Goal: Book appointment/travel/reservation

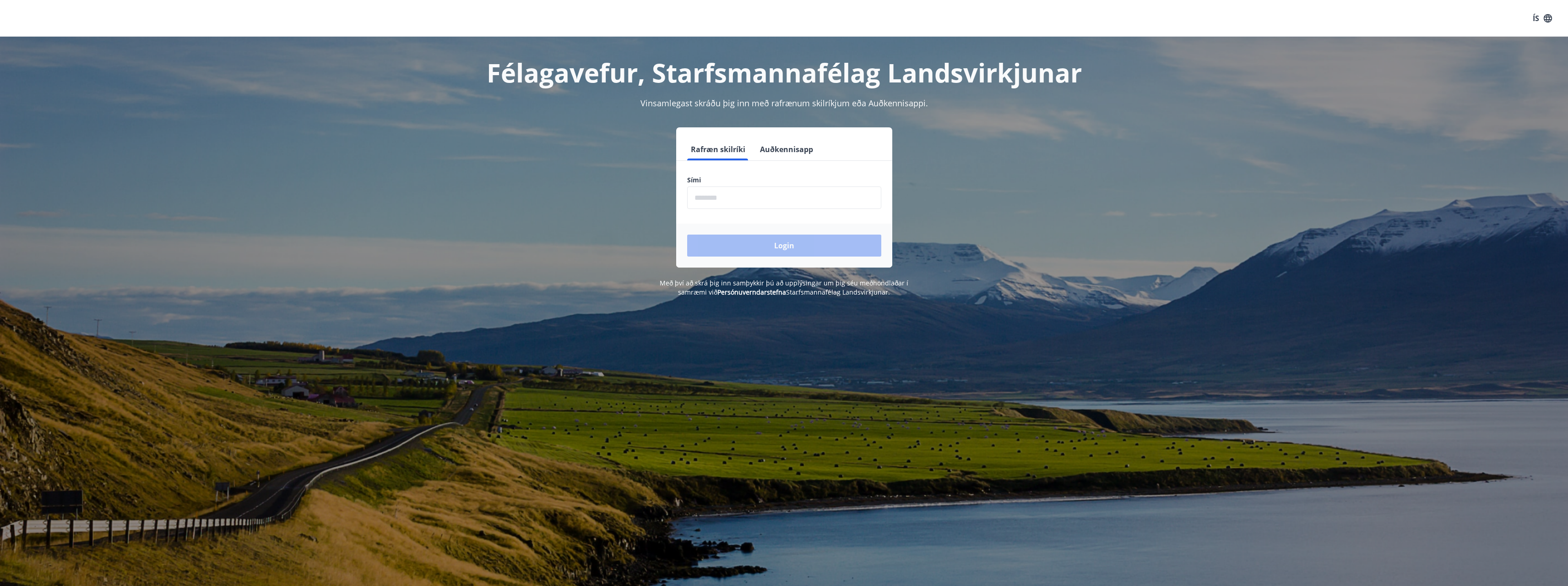
click at [754, 200] on input "phone" at bounding box center [784, 197] width 194 height 23
type input "********"
click at [766, 249] on button "Login" at bounding box center [784, 245] width 194 height 22
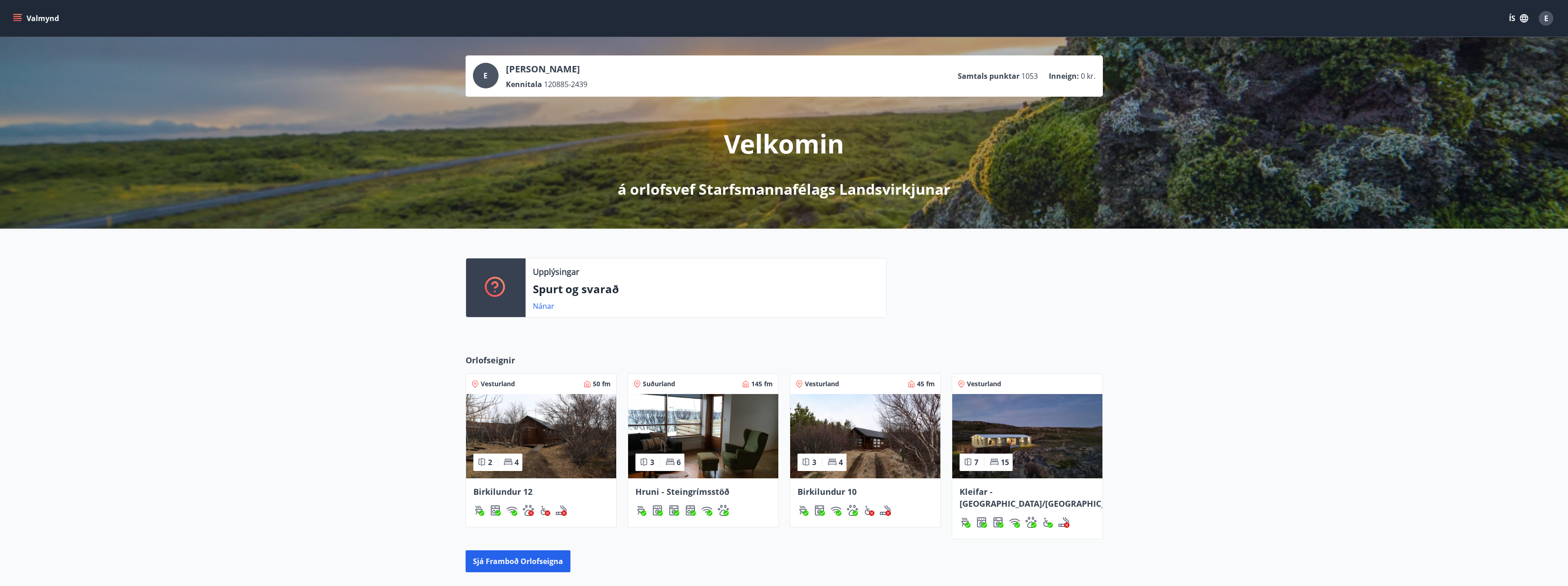
click at [32, 19] on button "Valmynd" at bounding box center [37, 18] width 52 height 16
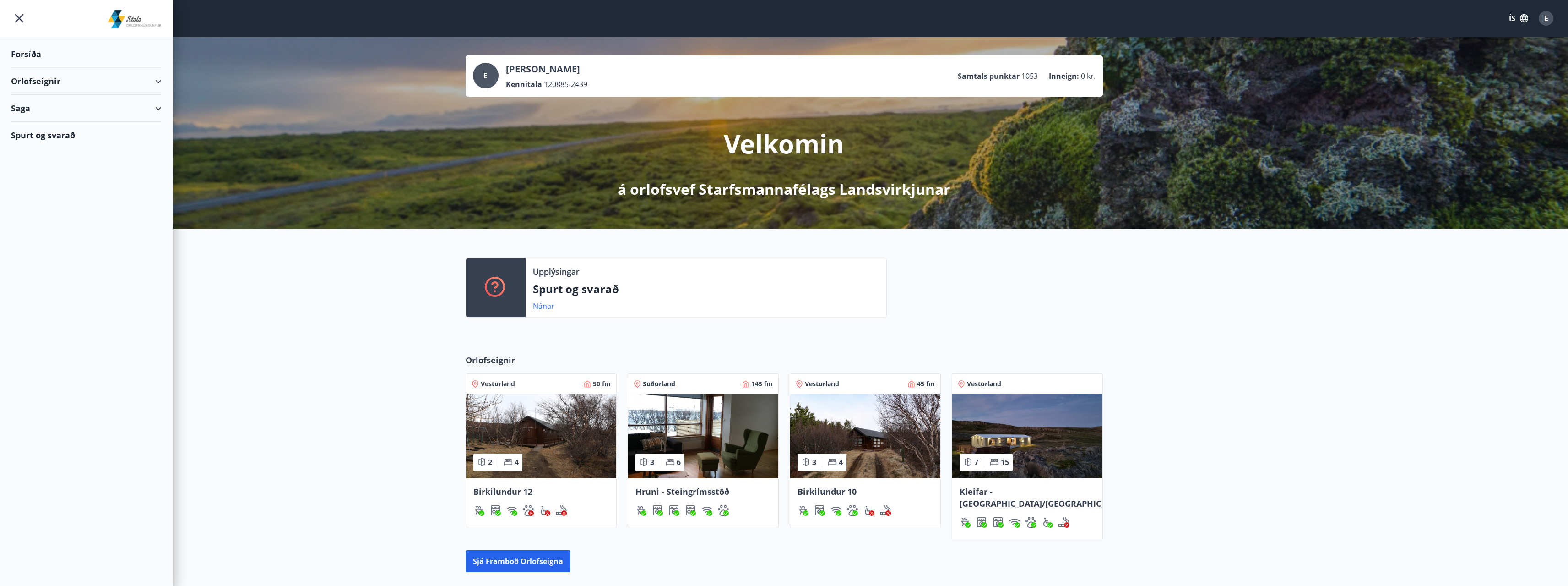
click at [45, 77] on div "Orlofseignir" at bounding box center [86, 81] width 150 height 27
click at [52, 123] on div "Bókunardagatal" at bounding box center [86, 124] width 136 height 19
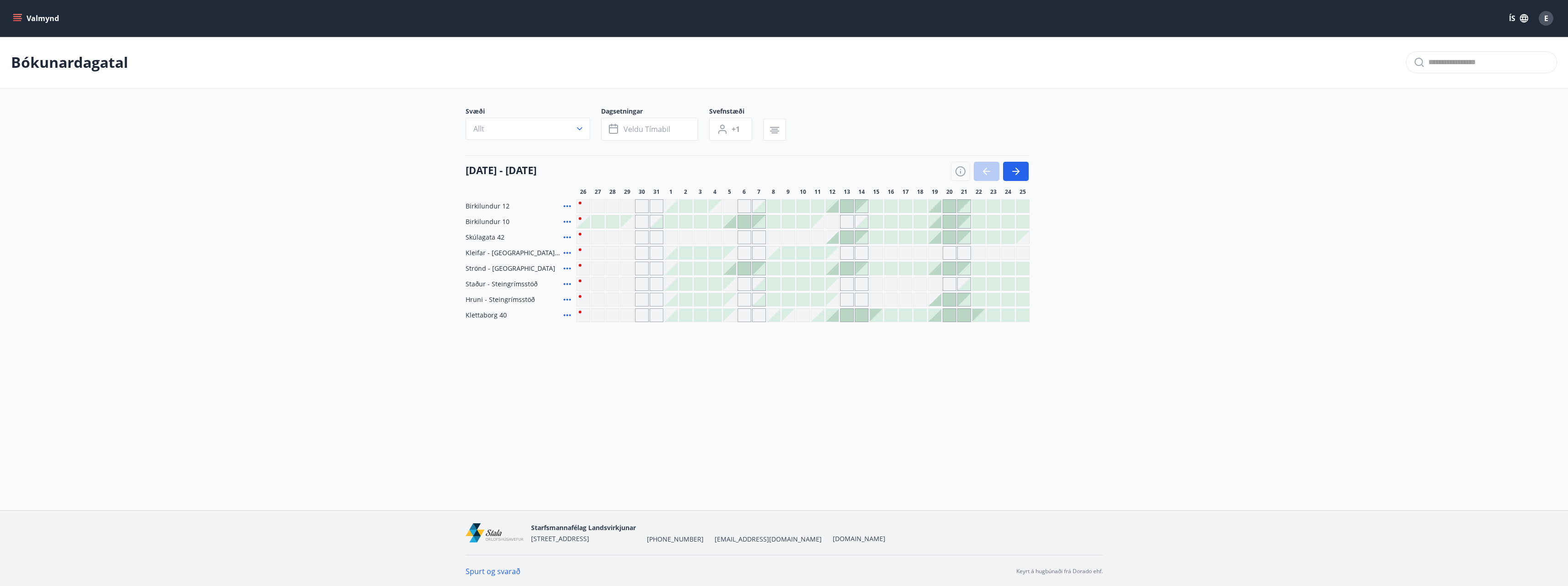
drag, startPoint x: 1018, startPoint y: 170, endPoint x: 982, endPoint y: 172, distance: 36.1
click at [1018, 170] on icon "button" at bounding box center [1016, 171] width 11 height 11
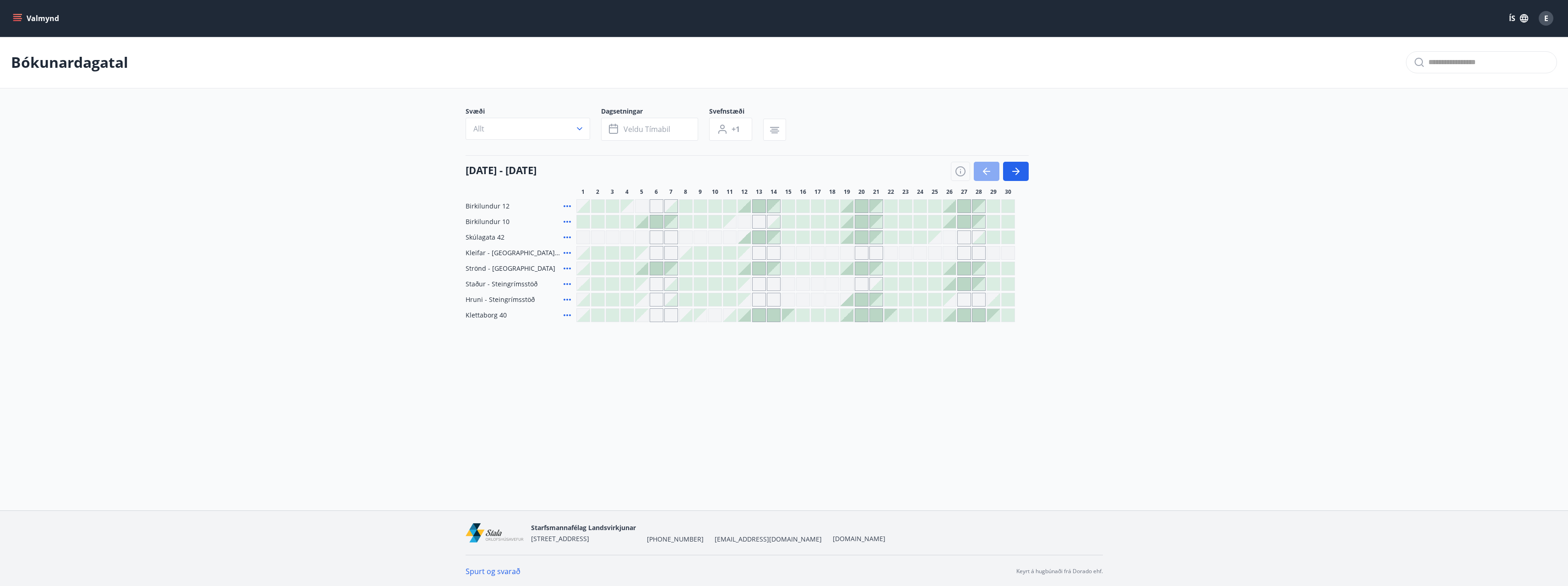
click at [989, 170] on icon "button" at bounding box center [987, 171] width 11 height 11
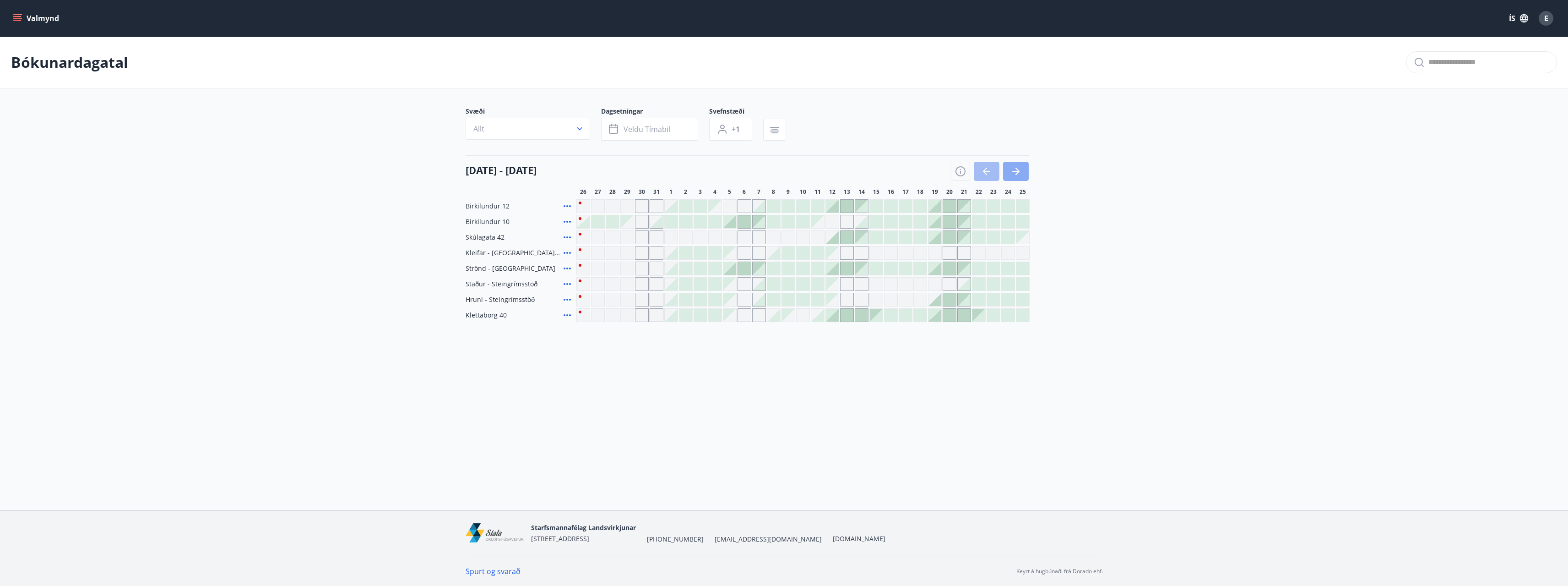
click at [1010, 170] on icon "button" at bounding box center [1016, 171] width 11 height 11
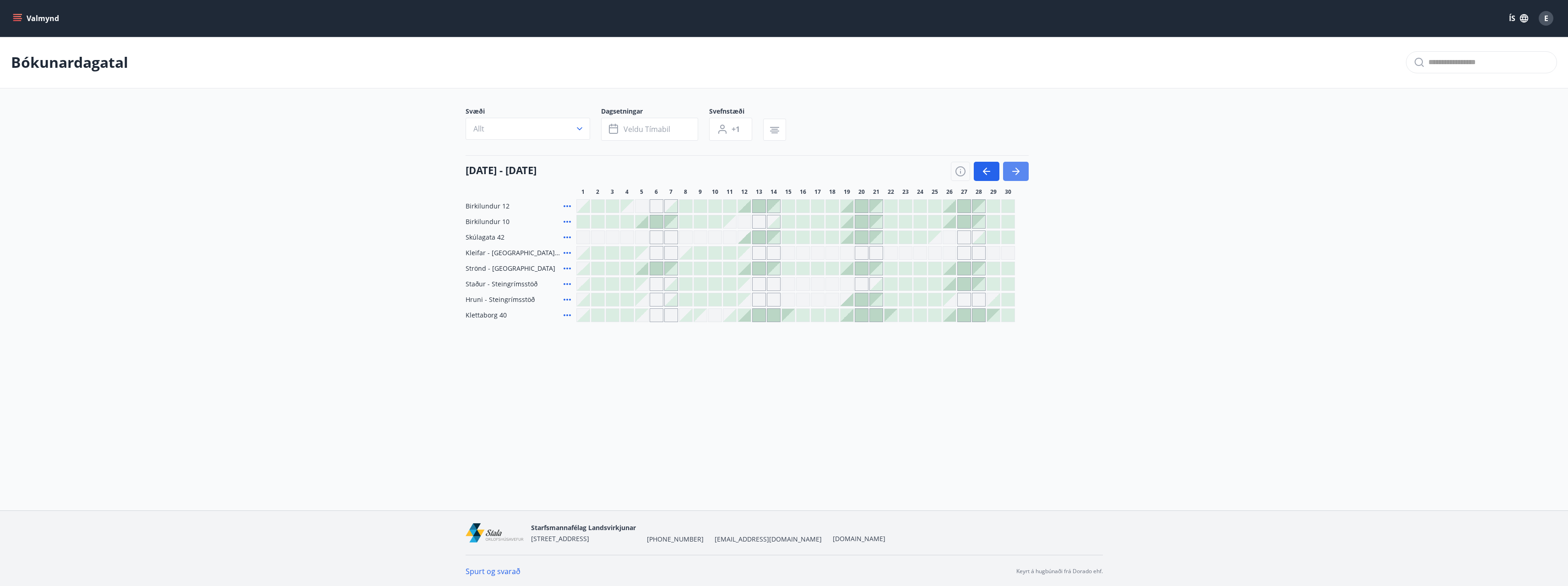
click at [1020, 169] on icon "button" at bounding box center [1016, 171] width 11 height 11
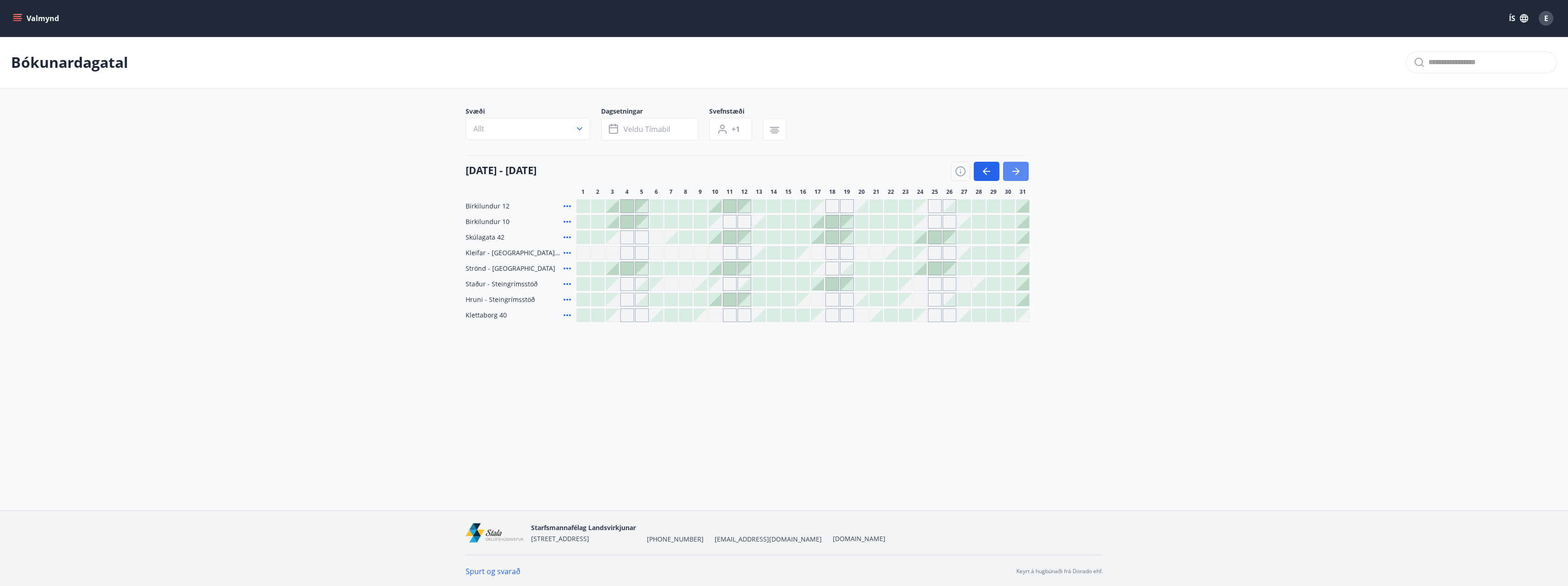
click at [1020, 169] on icon "button" at bounding box center [1016, 171] width 11 height 11
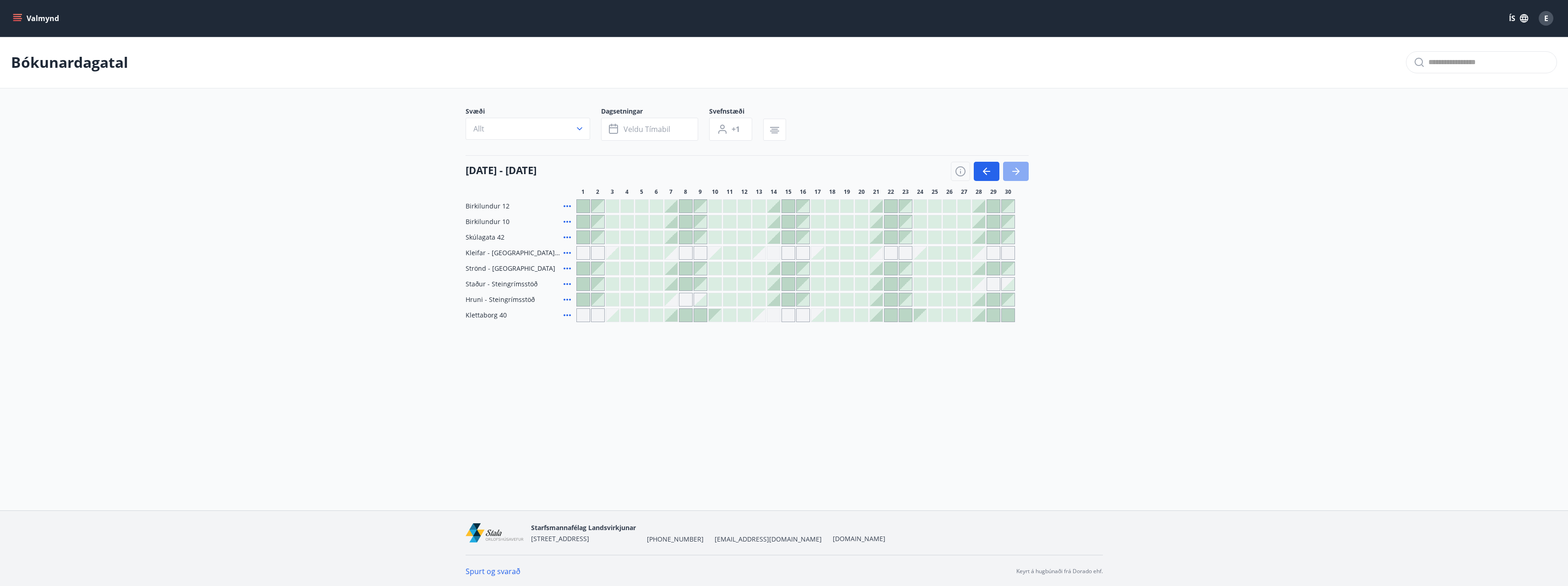
click at [1020, 172] on icon "button" at bounding box center [1016, 171] width 11 height 11
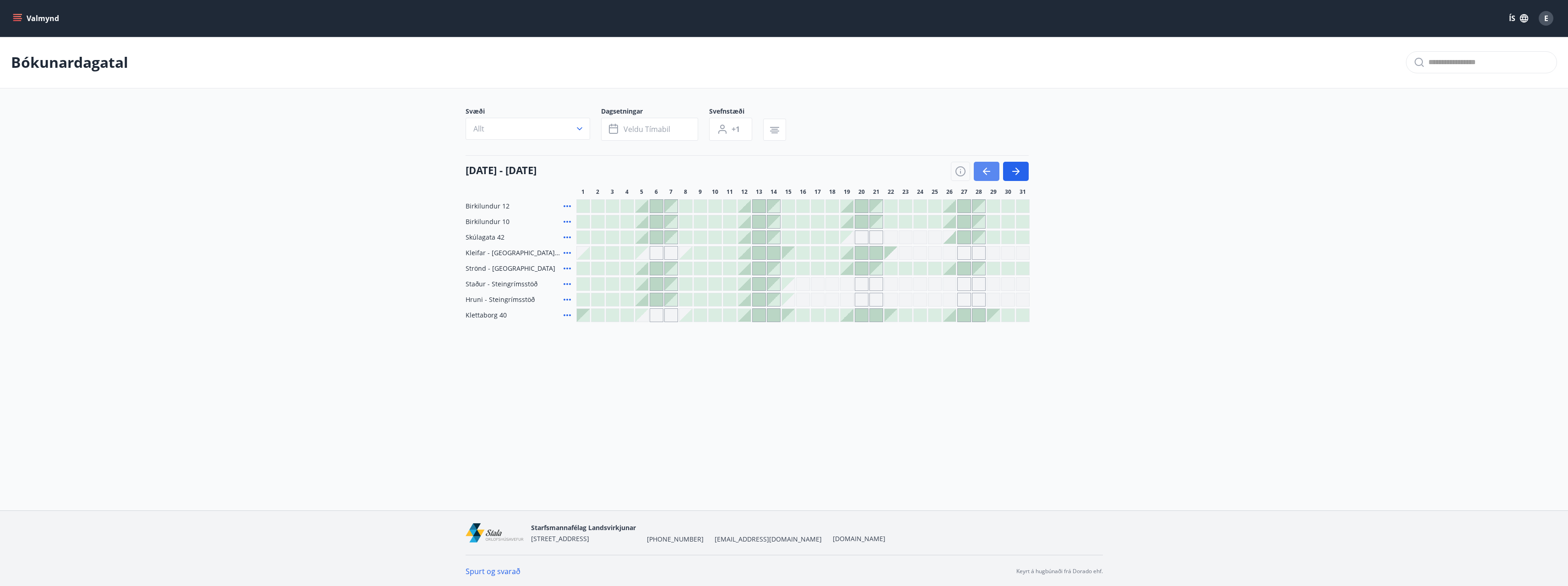
click at [980, 173] on button "button" at bounding box center [987, 171] width 26 height 19
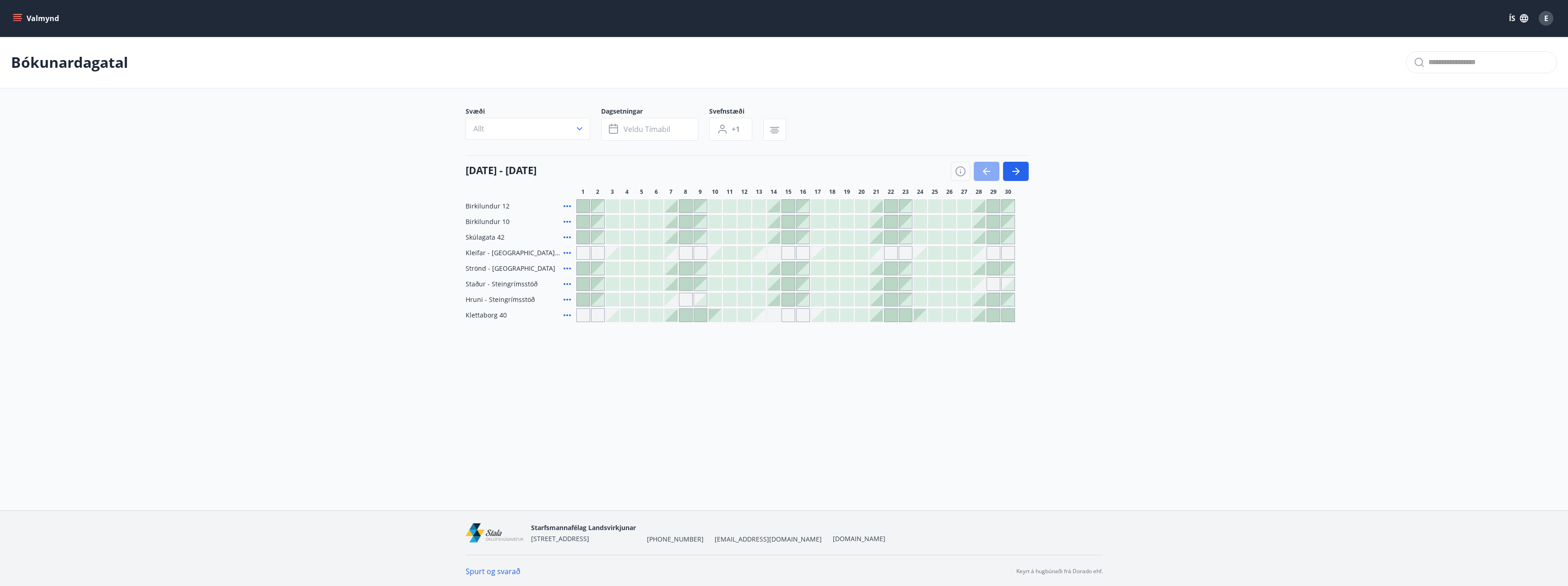
click at [980, 173] on button "button" at bounding box center [987, 171] width 26 height 19
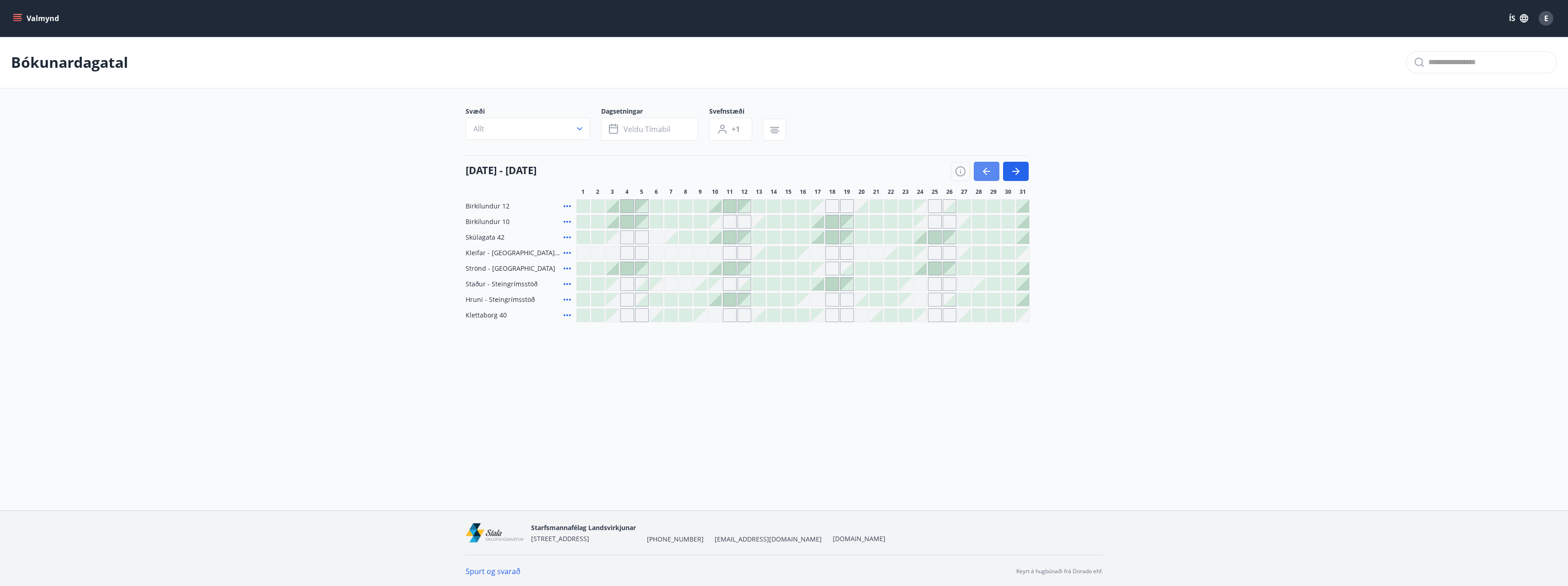
click at [981, 173] on icon "button" at bounding box center [987, 171] width 11 height 11
